Goal: Complete application form

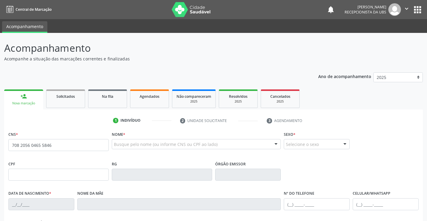
type input "708 2056 0465 5846"
type input "550.183.604-10"
type input "[DATE]"
type input "[PERSON_NAME] do [PERSON_NAME]"
type input "[PHONE_NUMBER]"
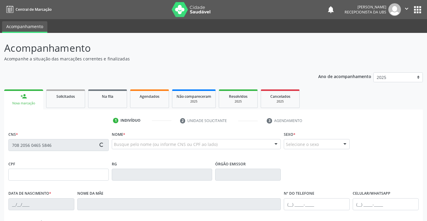
type input "1005"
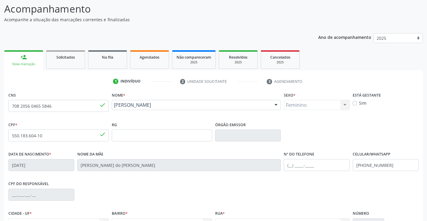
scroll to position [103, 0]
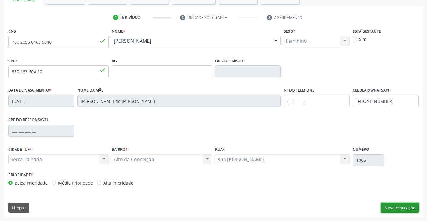
click at [411, 207] on button "Nova marcação" at bounding box center [400, 208] width 38 height 10
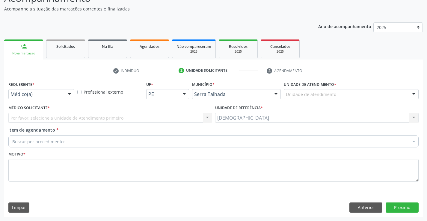
scroll to position [50, 0]
click at [72, 92] on div at bounding box center [69, 95] width 9 height 10
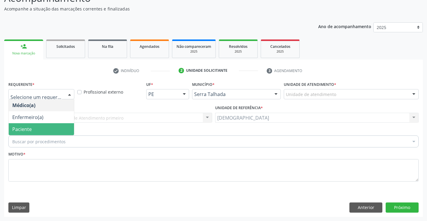
click at [48, 128] on span "Paciente" at bounding box center [41, 129] width 65 height 12
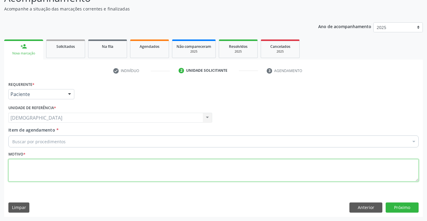
click at [43, 175] on textarea at bounding box center [213, 170] width 410 height 23
type textarea "."
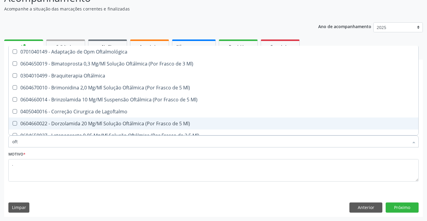
type input "ofta"
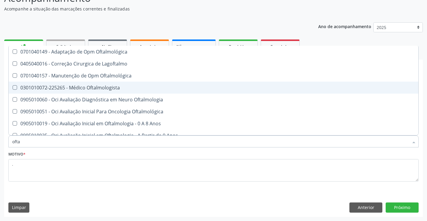
click at [89, 87] on div "0301010072-225265 - Médico Oftalmologista" at bounding box center [213, 87] width 402 height 5
checkbox Oftalmologista "true"
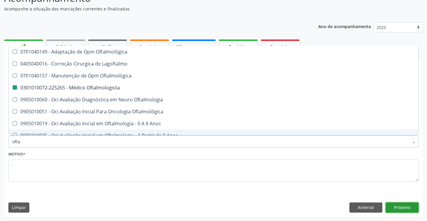
click at [399, 206] on button "Próximo" at bounding box center [402, 208] width 33 height 10
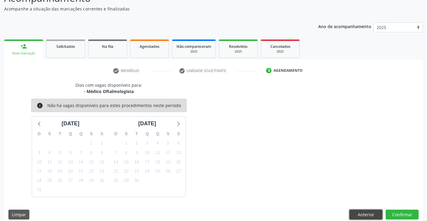
click at [354, 214] on button "Anterior" at bounding box center [365, 215] width 33 height 10
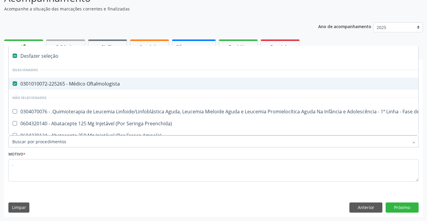
click at [22, 84] on div "0301010072-225265 - Médico Oftalmologista" at bounding box center [245, 83] width 467 height 5
checkbox Oftalmologista "false"
click at [391, 20] on div "Ano de acompanhamento 2025 2024" at bounding box center [370, 28] width 105 height 20
